Goal: Information Seeking & Learning: Learn about a topic

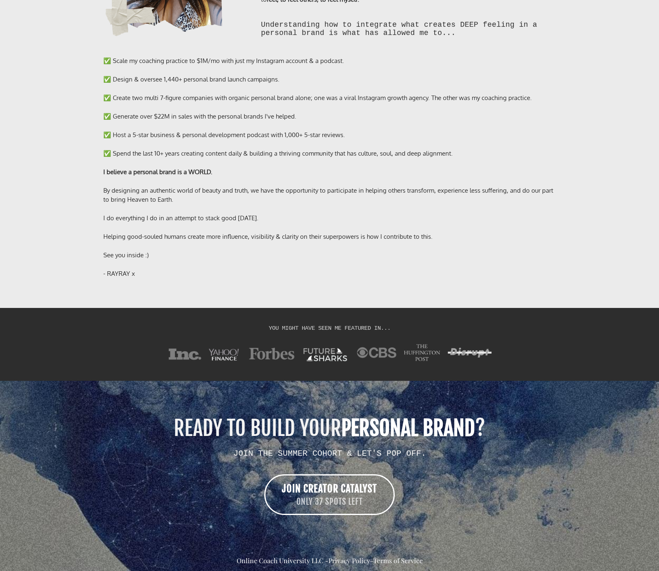
scroll to position [6349, 0]
